Goal: Navigation & Orientation: Find specific page/section

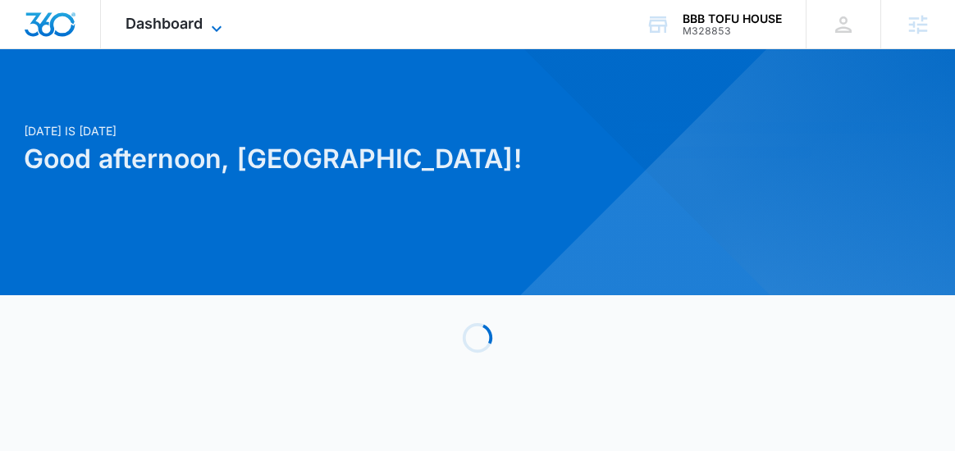
click at [216, 27] on icon at bounding box center [217, 29] width 20 height 20
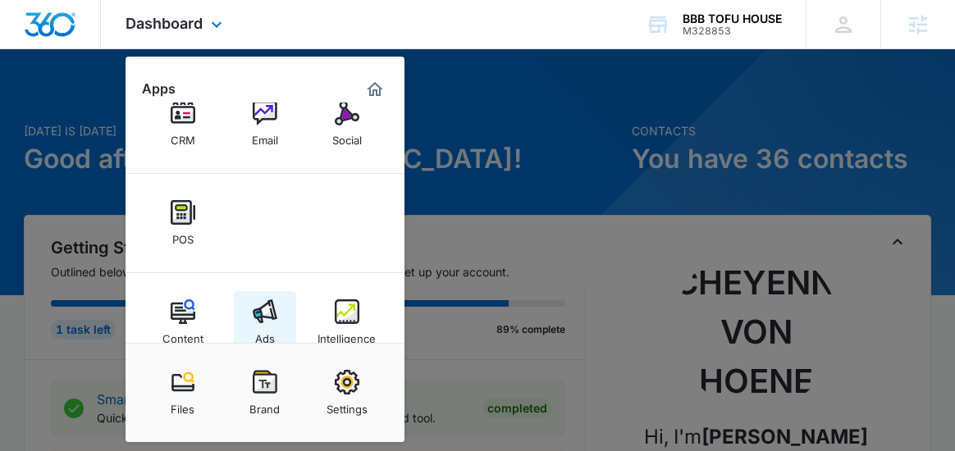
scroll to position [121, 0]
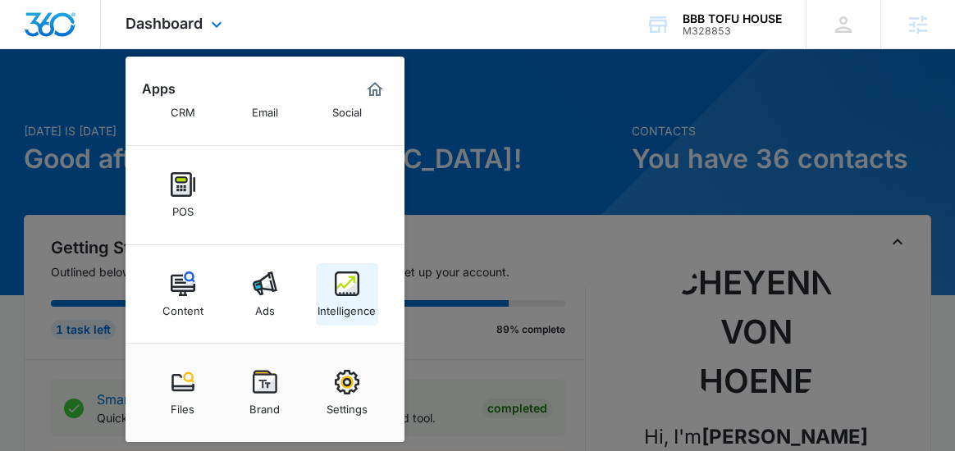
click at [338, 285] on img at bounding box center [347, 283] width 25 height 25
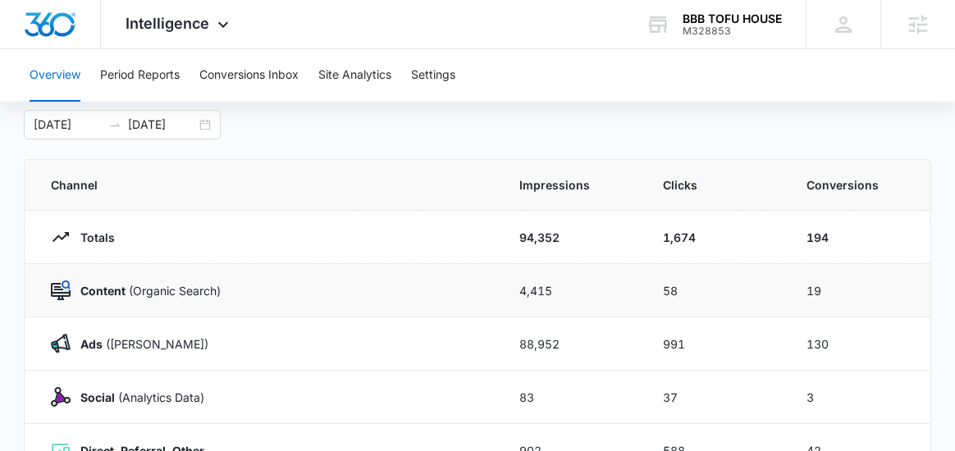
scroll to position [97, 0]
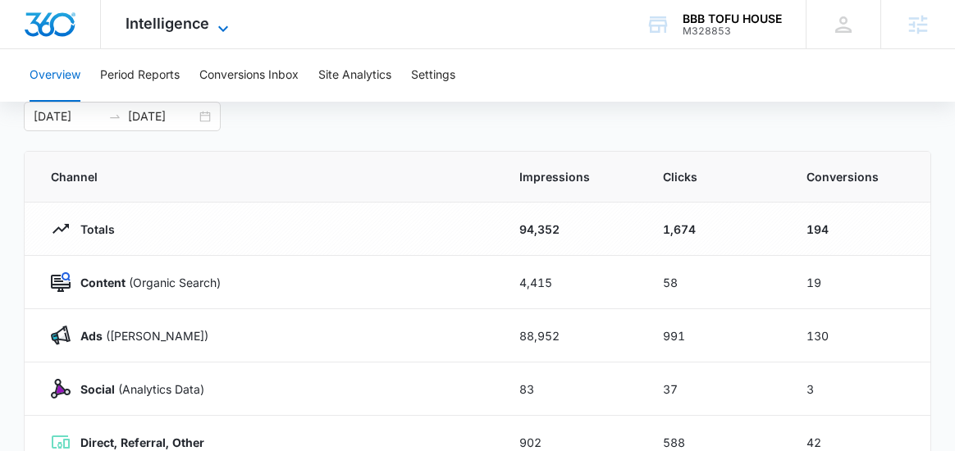
click at [223, 34] on div "Intelligence Apps Reputation Websites Forms CRM Email Social POS Content Ads In…" at bounding box center [179, 24] width 157 height 48
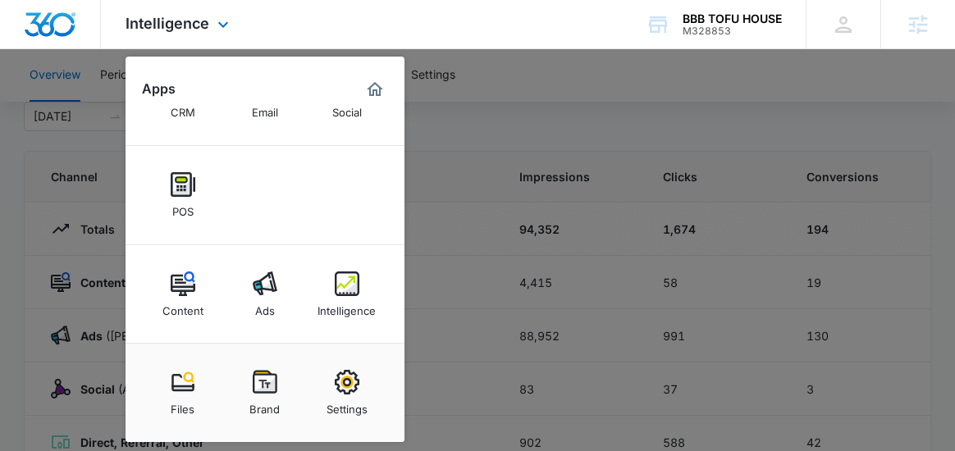
scroll to position [121, 0]
click at [272, 298] on div "Ads" at bounding box center [265, 306] width 20 height 21
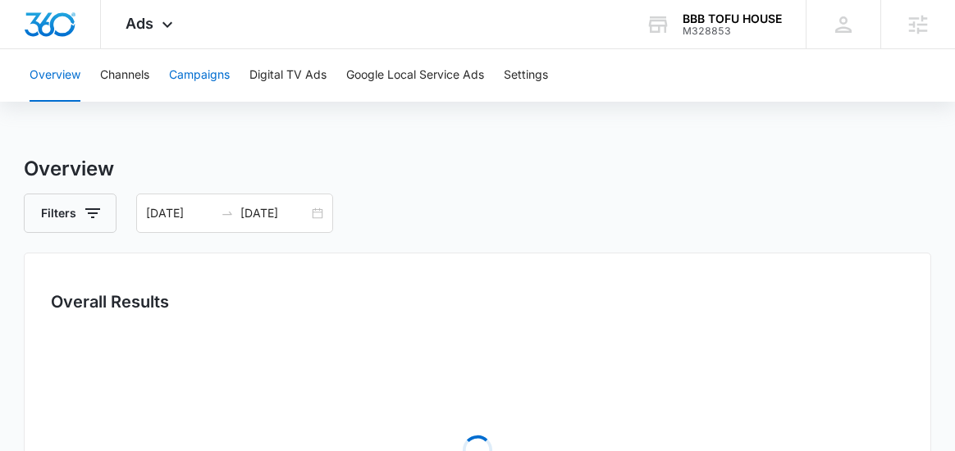
click at [192, 84] on button "Campaigns" at bounding box center [199, 75] width 61 height 52
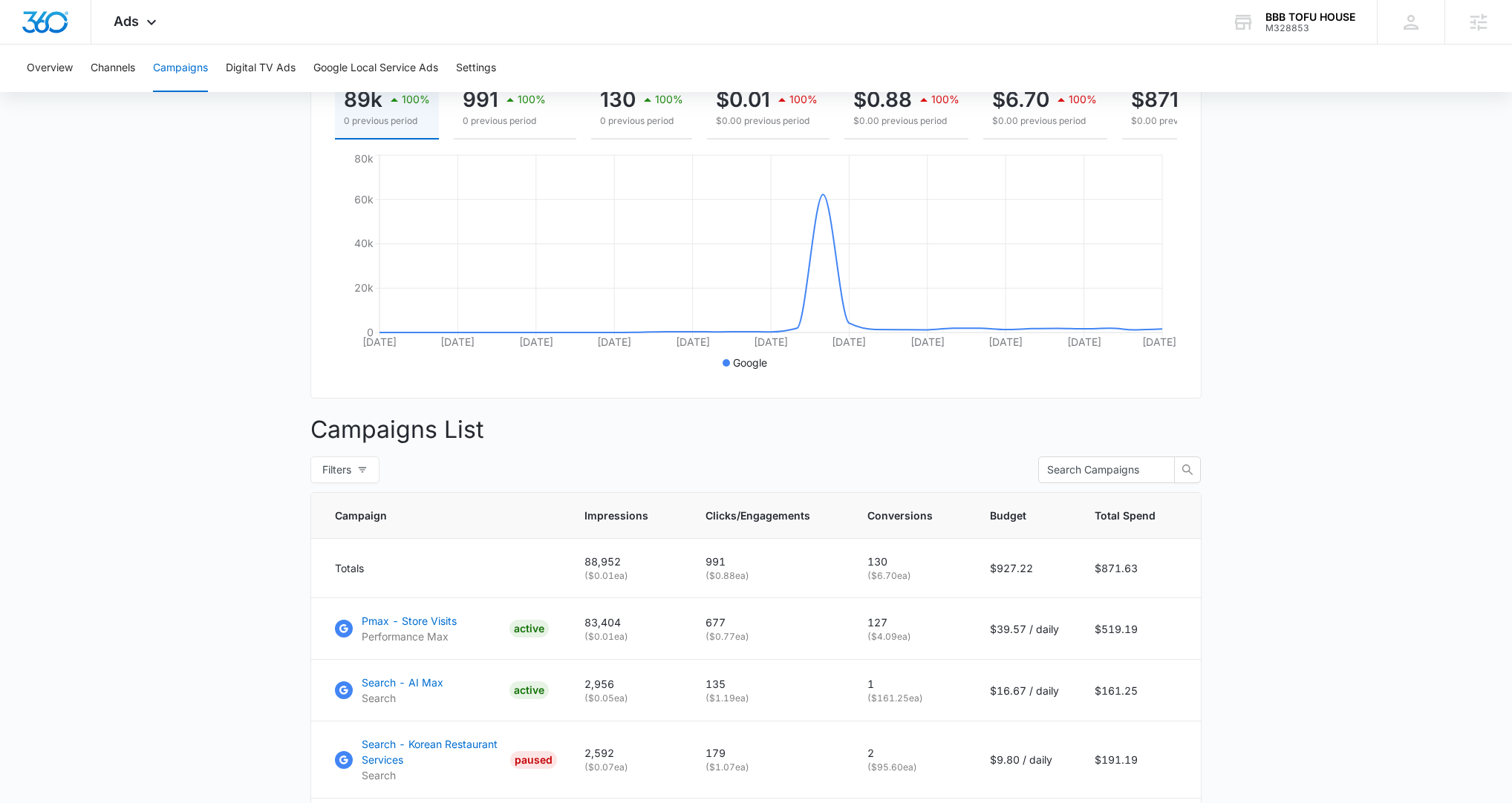
scroll to position [9, 0]
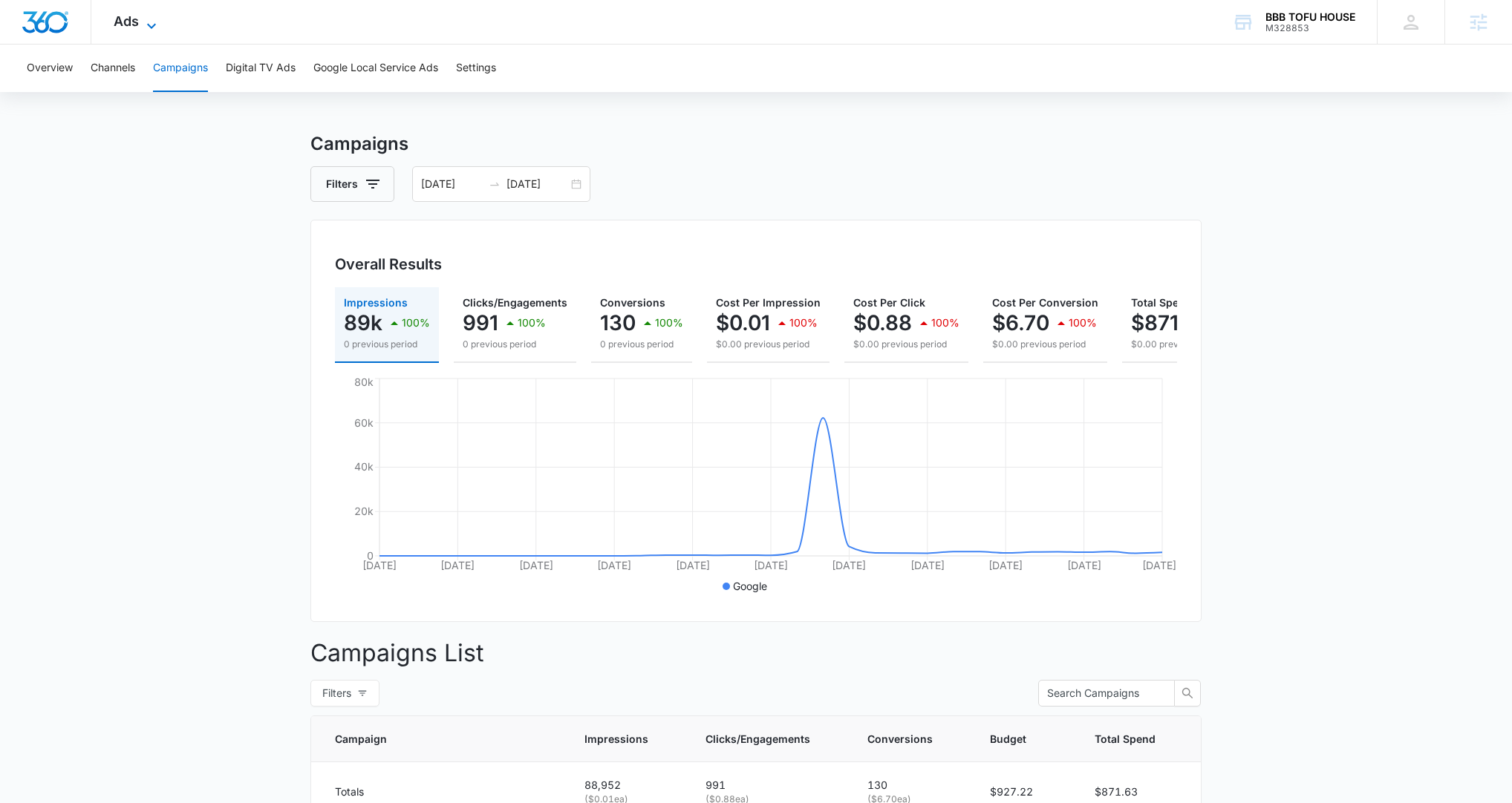
click at [142, 23] on icon at bounding box center [151, 26] width 18 height 18
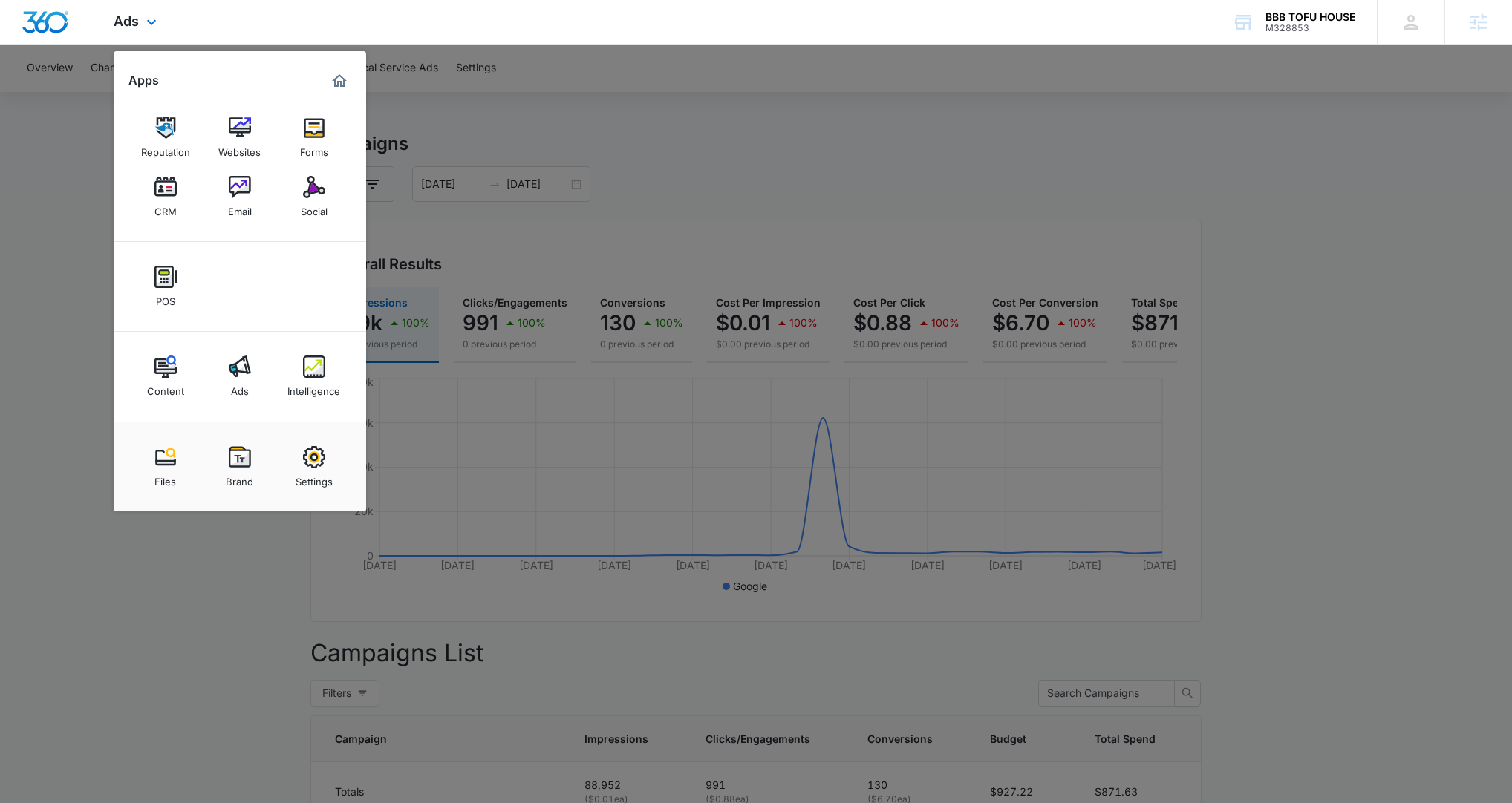
scroll to position [0, 0]
click at [303, 387] on div "Intelligence" at bounding box center [313, 387] width 53 height 19
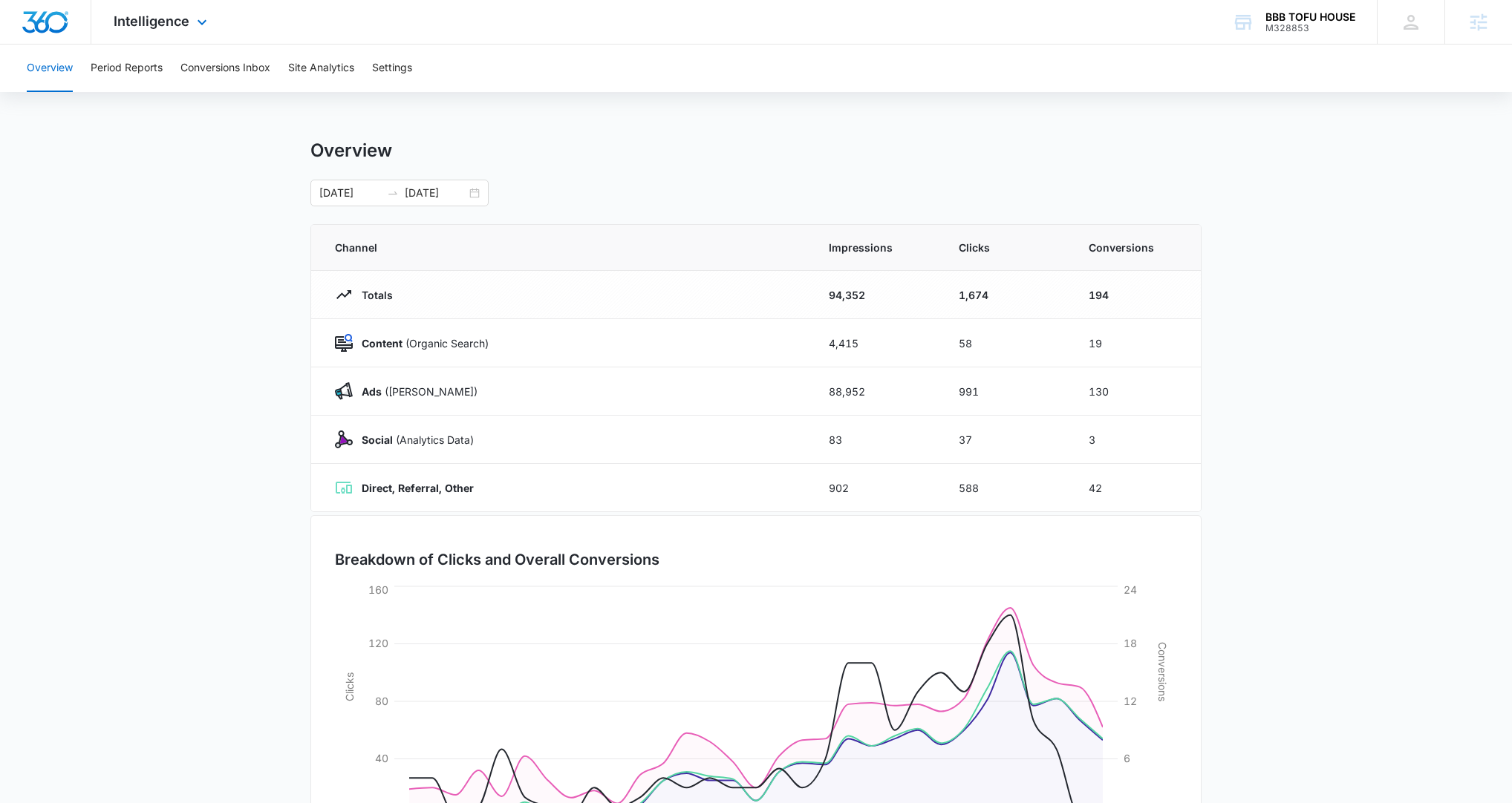
click at [171, 30] on div "Intelligence Apps Reputation Websites Forms CRM Email Social POS Content Ads In…" at bounding box center [162, 22] width 142 height 43
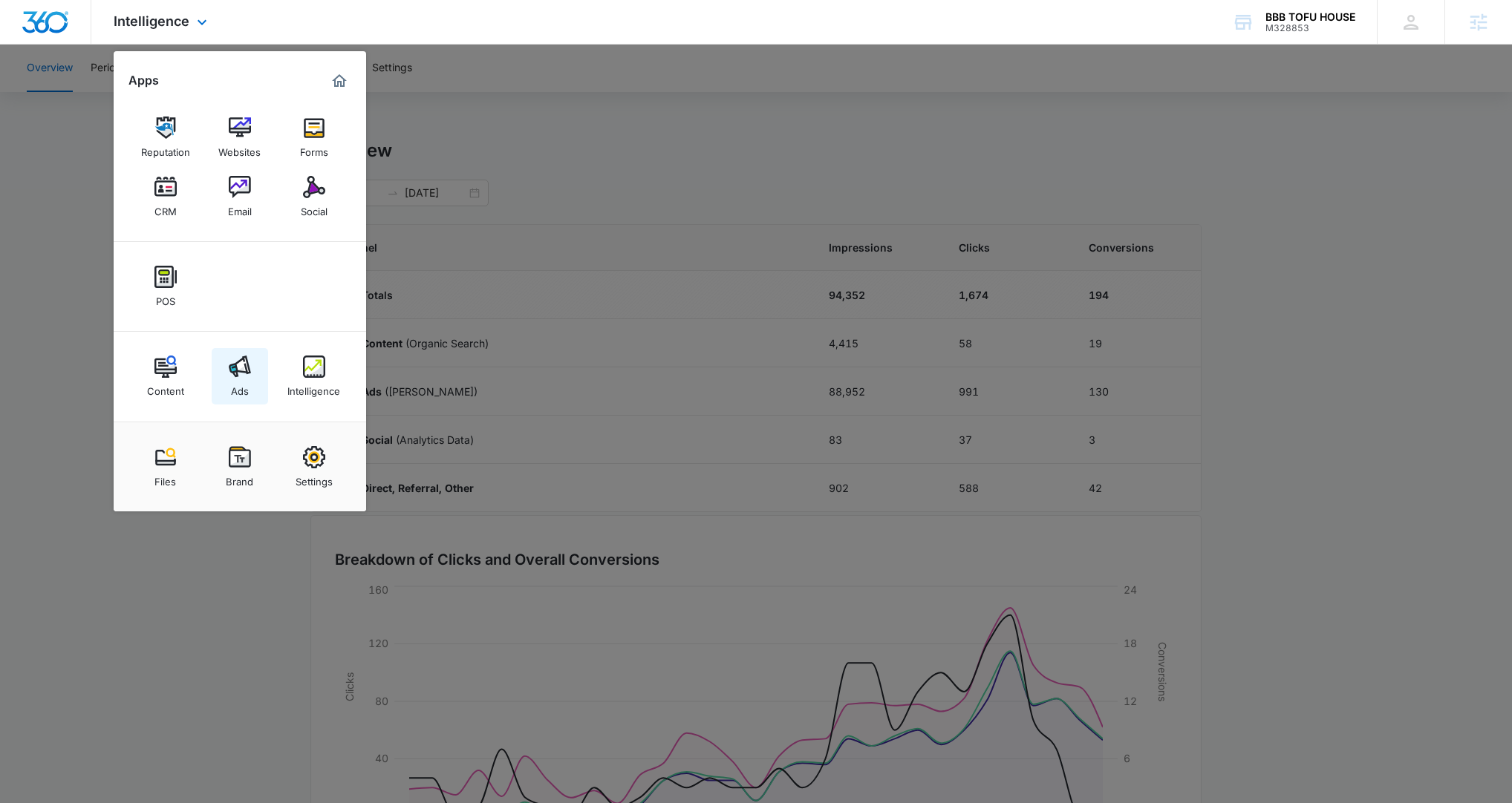
click at [262, 381] on link "Ads" at bounding box center [240, 377] width 56 height 56
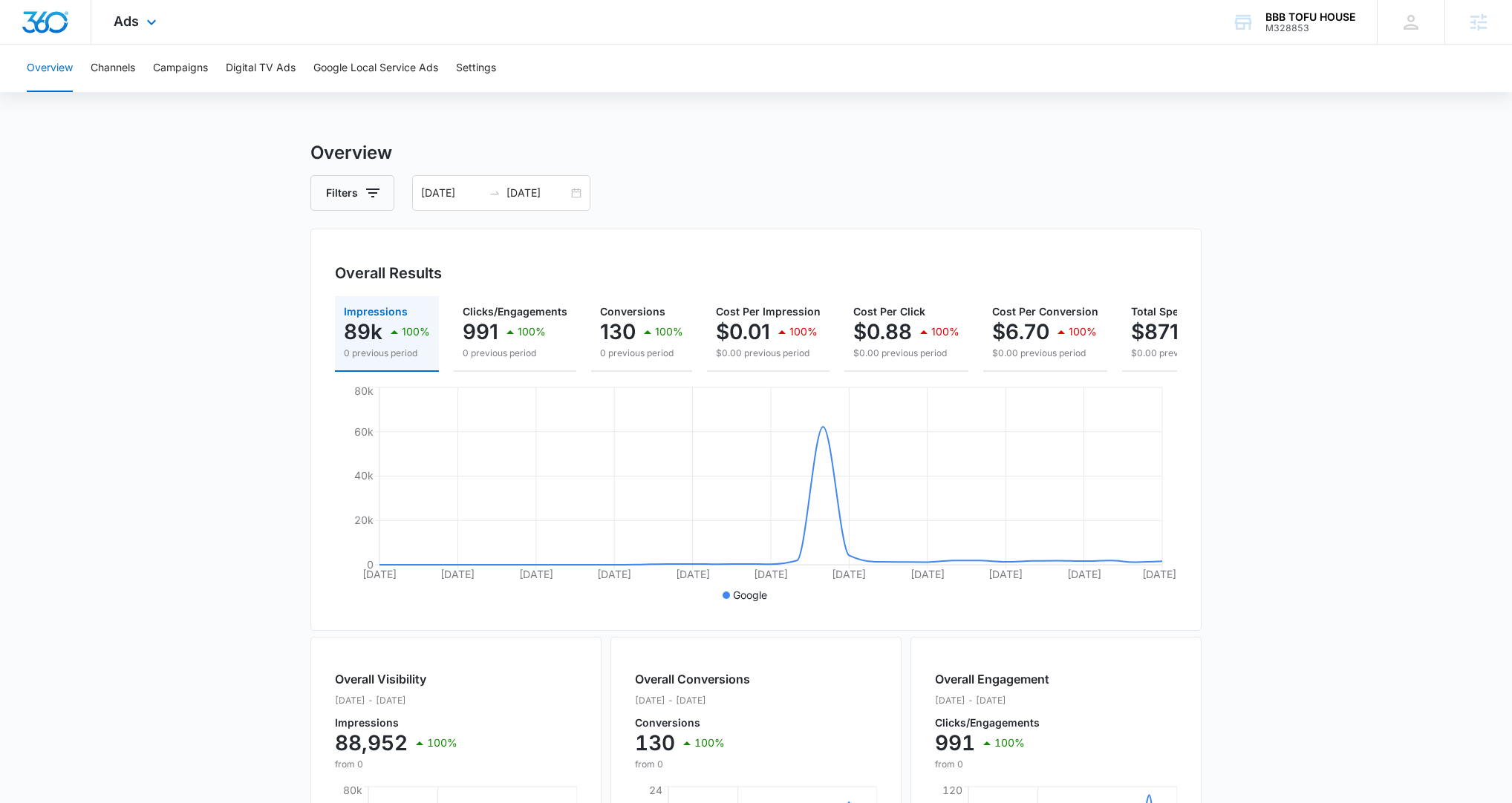
click at [129, 31] on div "Ads Apps Reputation Websites Forms CRM Email Social POS Content Ads Intelligenc…" at bounding box center [137, 22] width 91 height 43
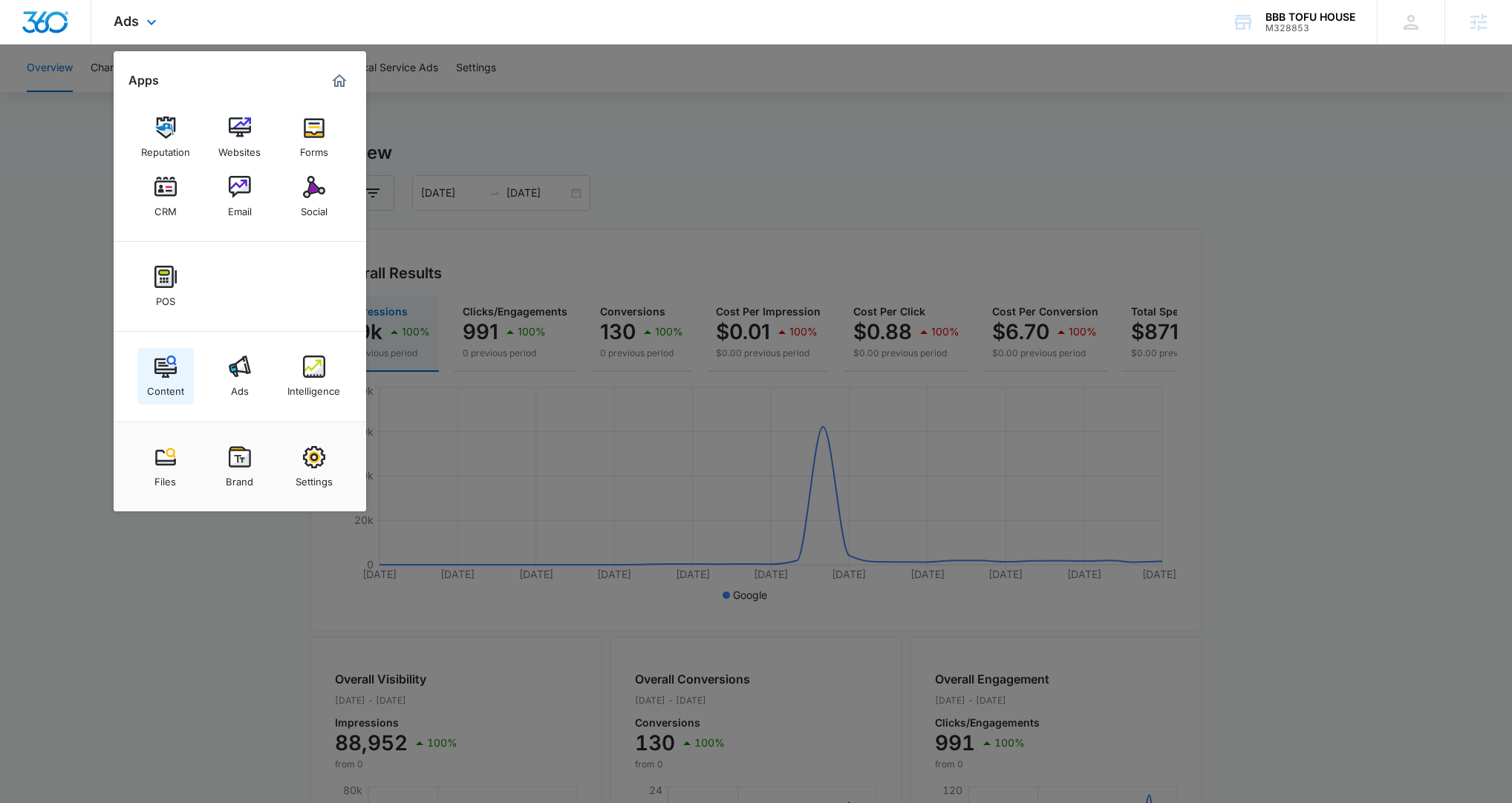
click at [159, 380] on div "Content" at bounding box center [165, 387] width 37 height 19
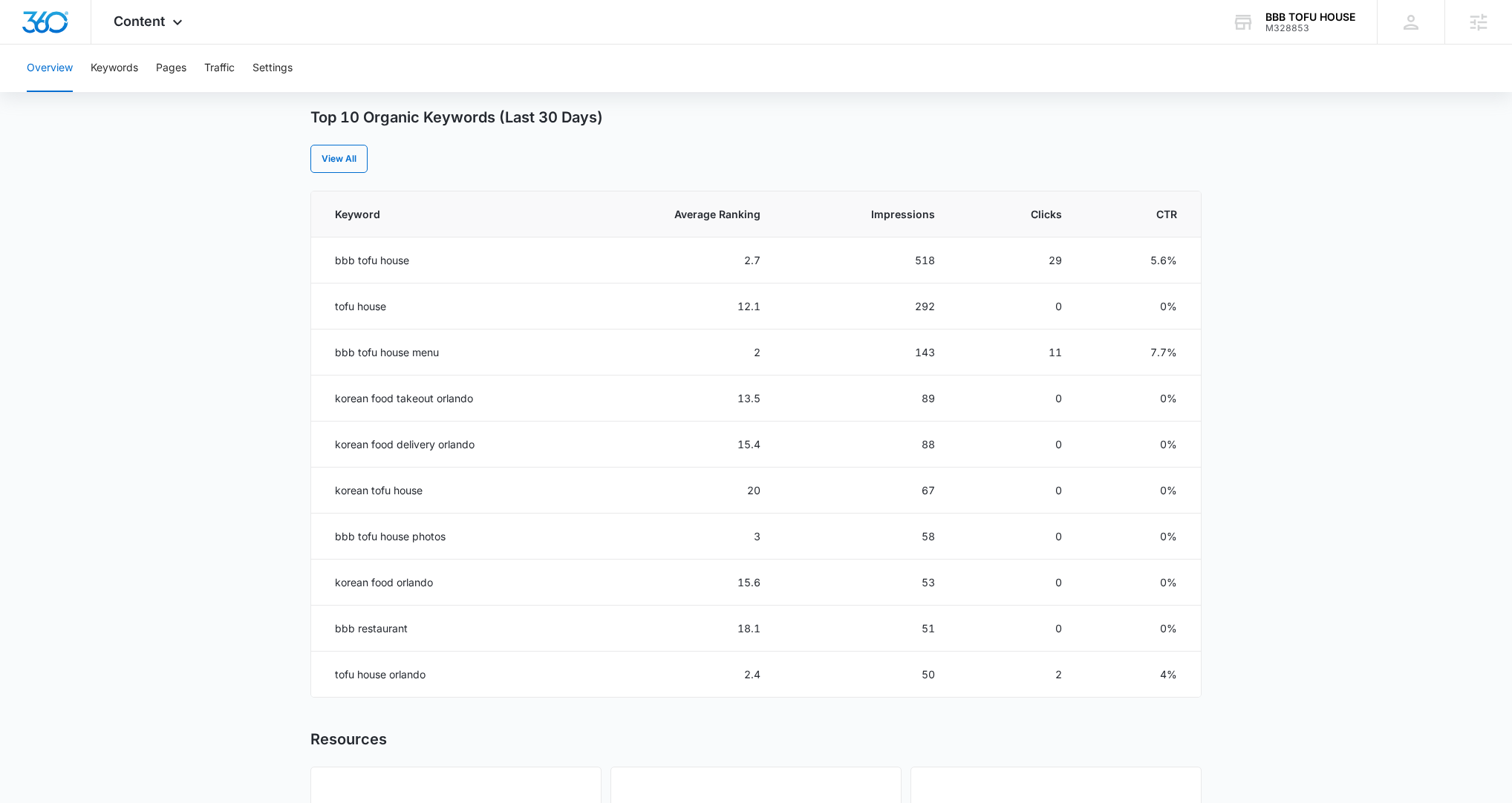
scroll to position [567, 0]
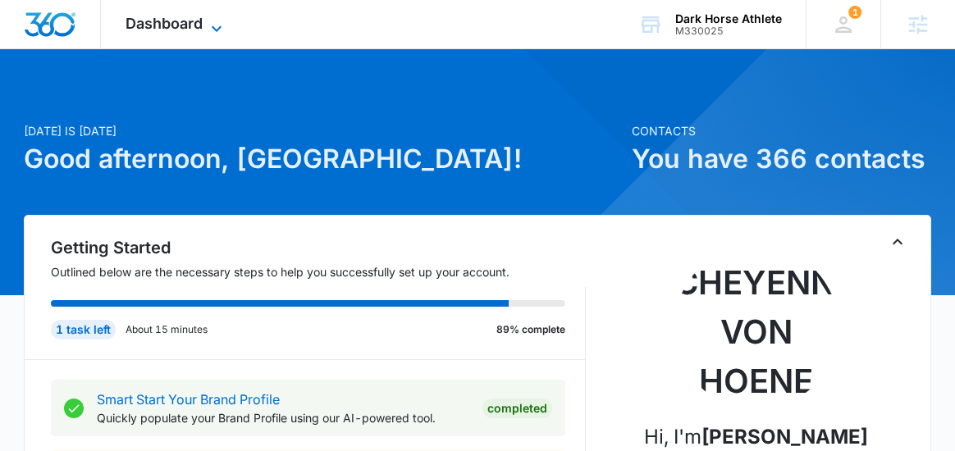
click at [218, 34] on icon at bounding box center [217, 29] width 20 height 20
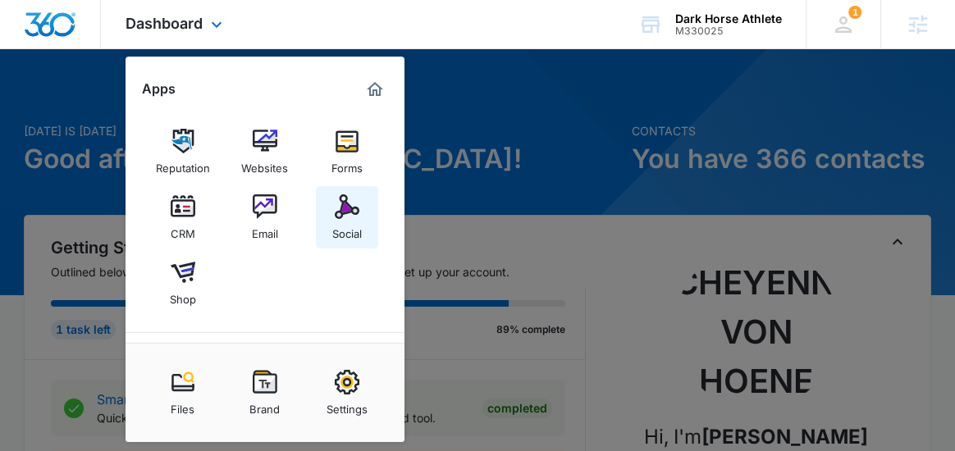
click at [361, 232] on div "Social" at bounding box center [347, 229] width 30 height 21
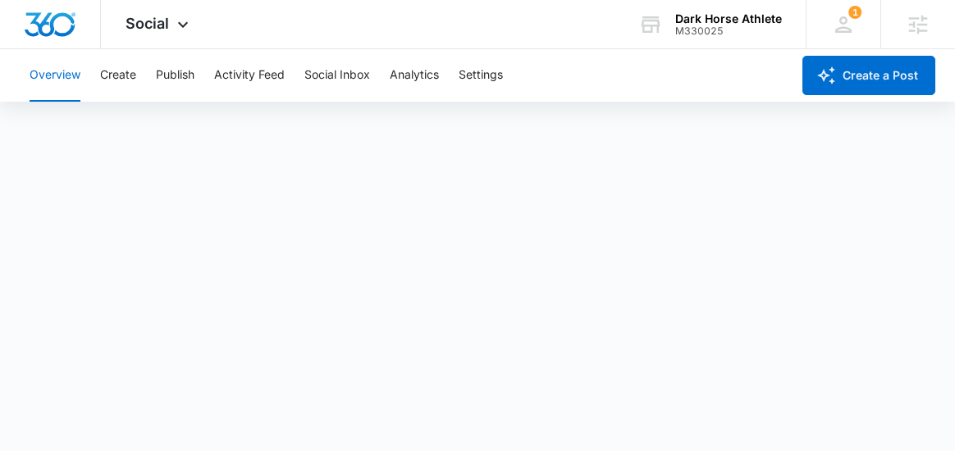
scroll to position [4, 0]
